Goal: Check status: Check status

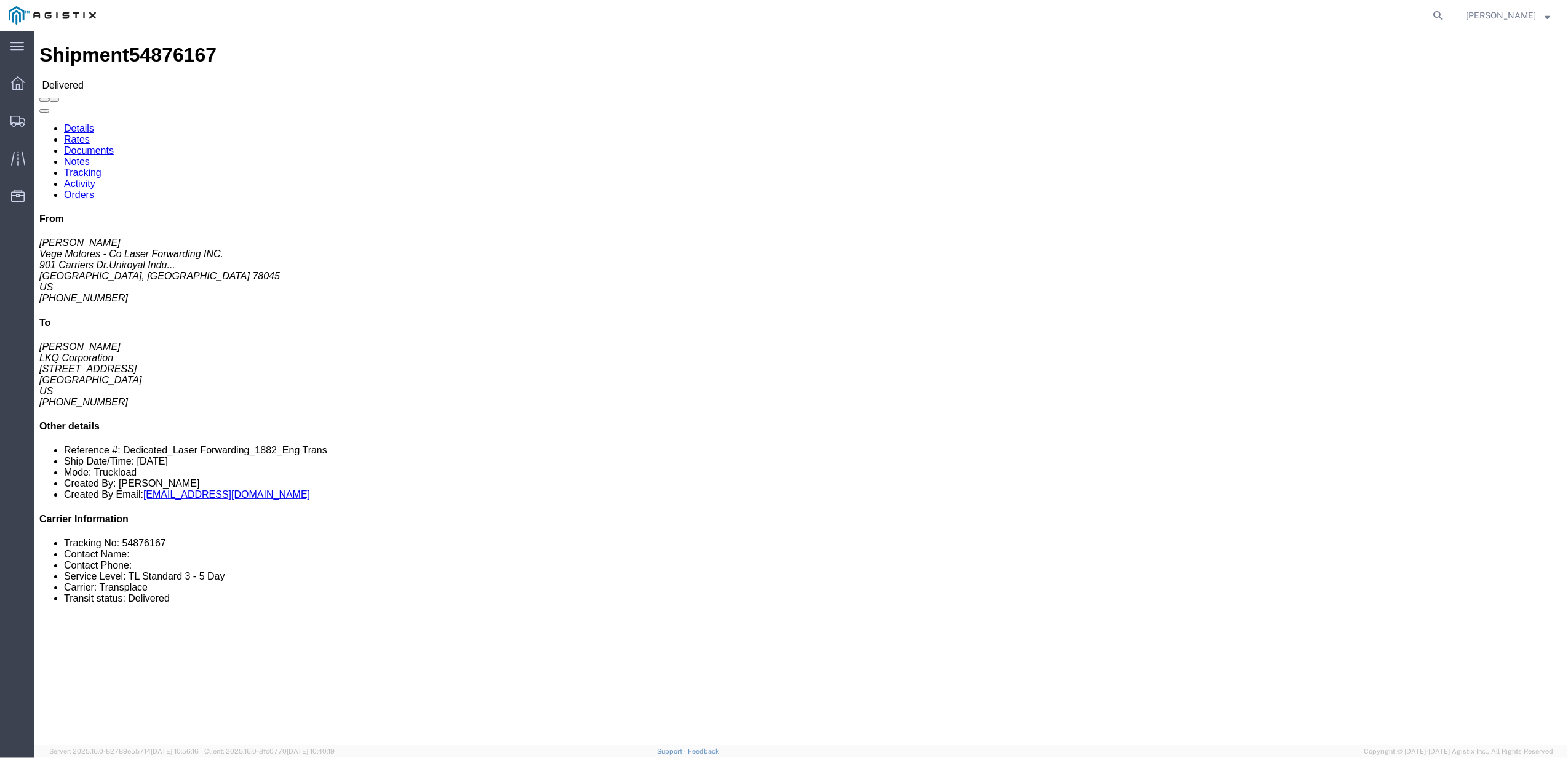
click link "Rates"
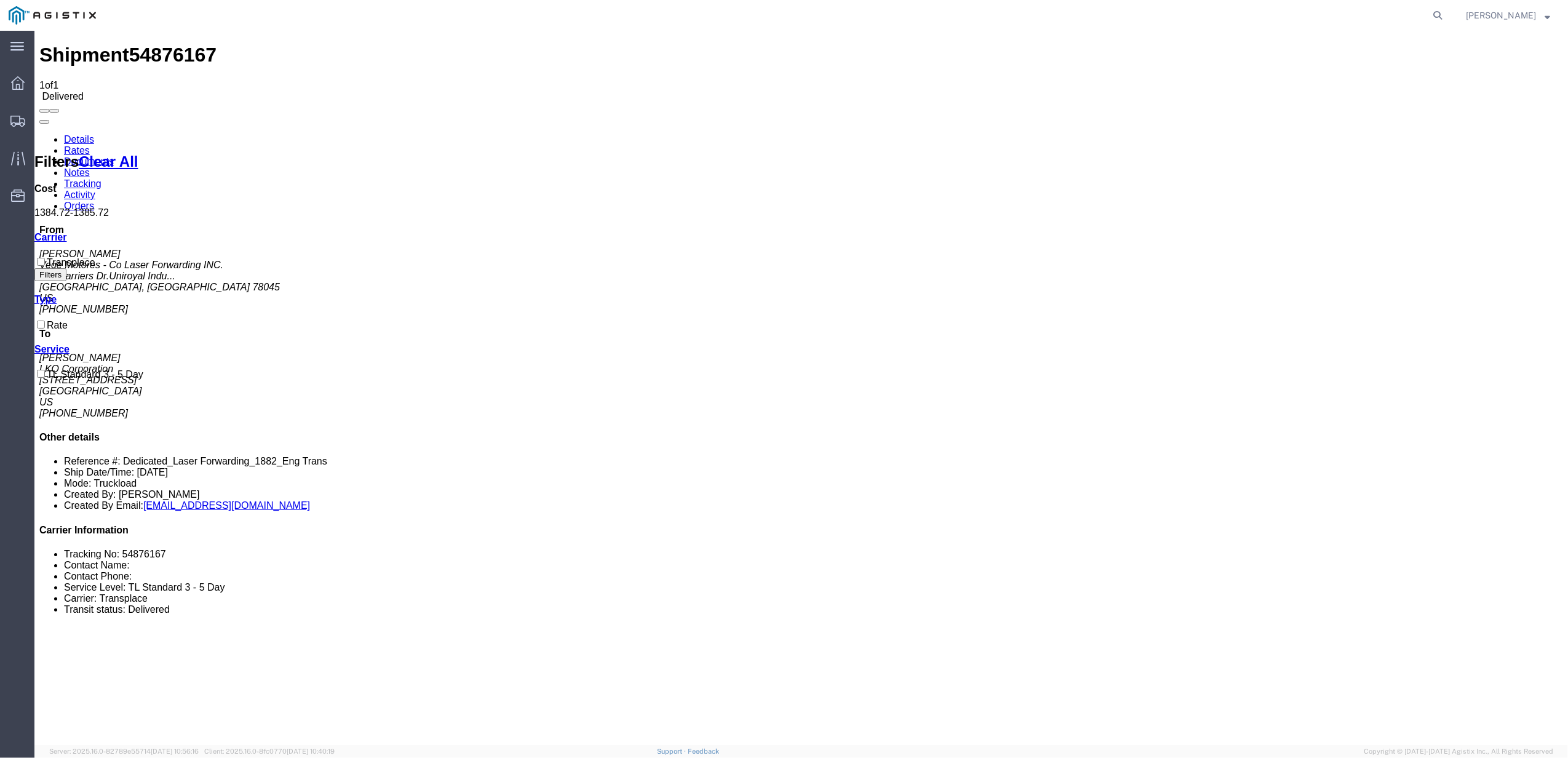
click at [1427, 27] on agx-global-search at bounding box center [1251, 15] width 394 height 31
click at [1470, 3] on div "[PERSON_NAME]" at bounding box center [1508, 15] width 103 height 31
click at [1446, 14] on icon at bounding box center [1437, 15] width 17 height 17
click at [1313, 22] on input "search" at bounding box center [1241, 15] width 374 height 29
paste input "56453901"
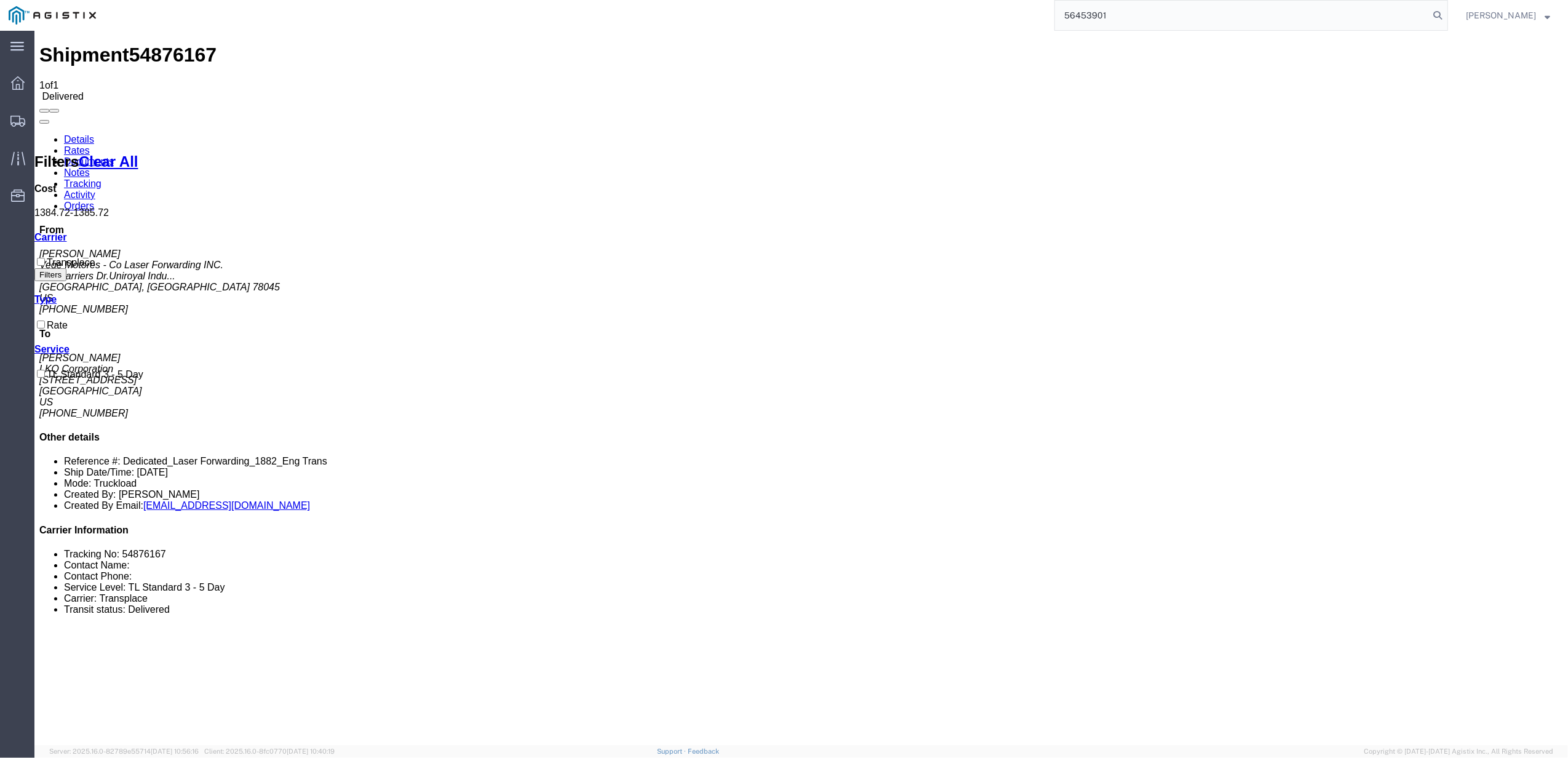
type input "56453901"
